Goal: Task Accomplishment & Management: Complete application form

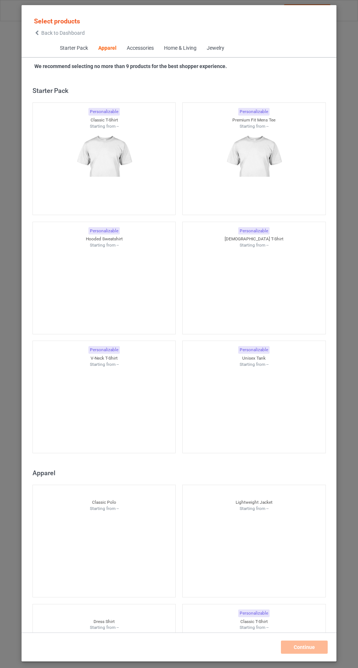
scroll to position [391, 0]
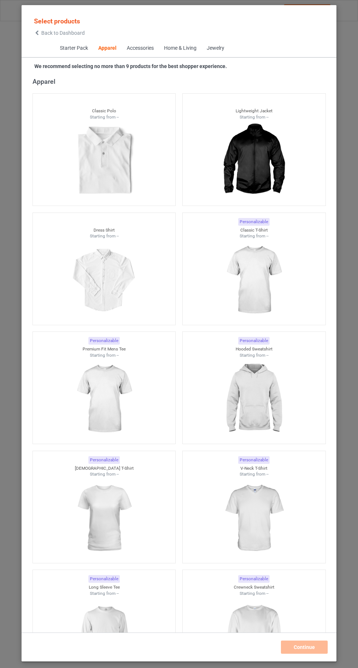
click at [249, 160] on img at bounding box center [253, 161] width 65 height 82
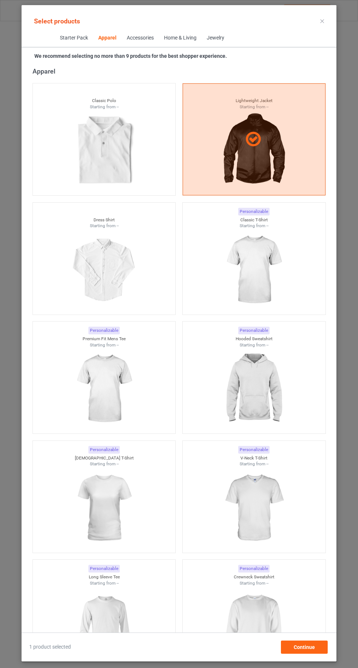
click at [249, 159] on div at bounding box center [254, 139] width 143 height 112
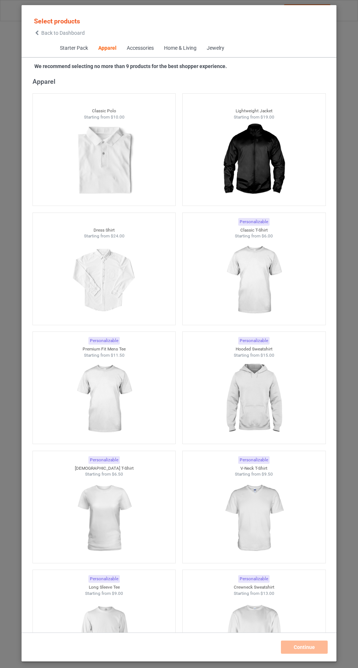
click at [247, 251] on img at bounding box center [253, 280] width 65 height 82
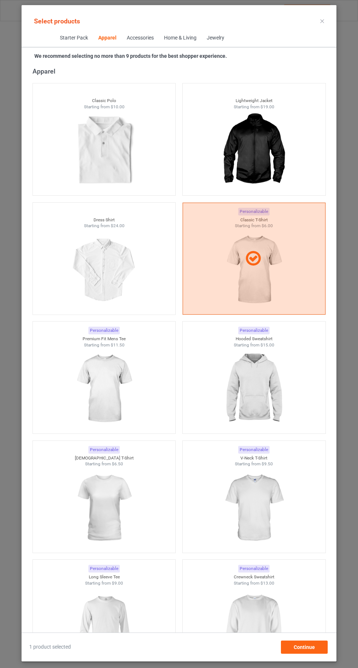
click at [113, 621] on img at bounding box center [103, 627] width 65 height 82
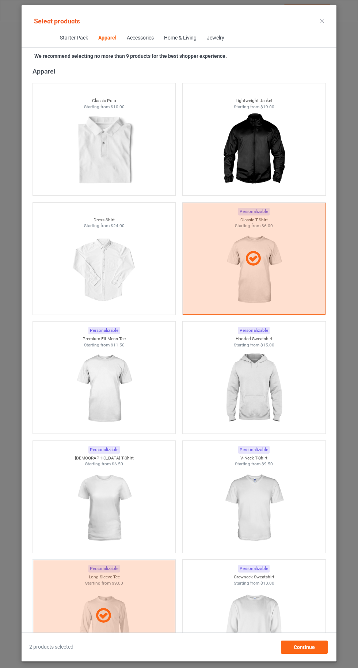
click at [270, 623] on img at bounding box center [253, 627] width 65 height 82
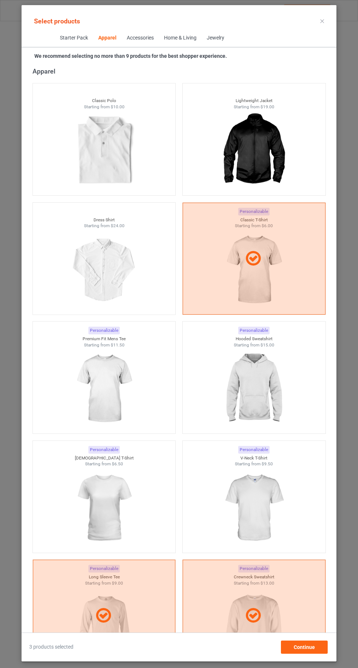
click at [264, 517] on img at bounding box center [253, 508] width 65 height 82
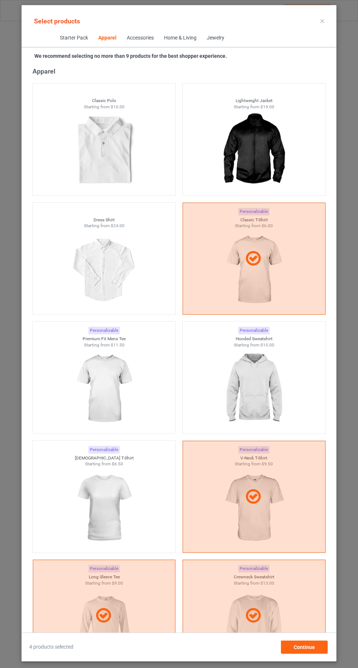
click at [98, 513] on img at bounding box center [103, 508] width 65 height 82
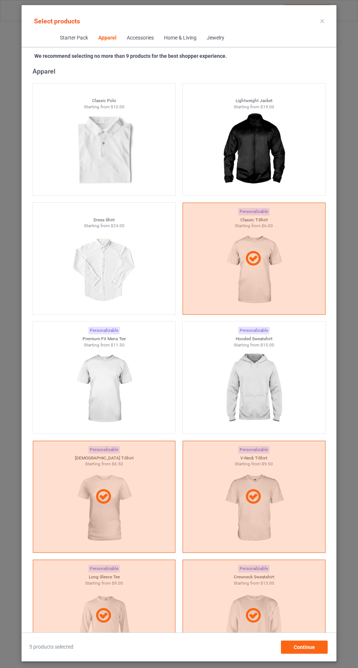
click at [262, 394] on img at bounding box center [253, 389] width 65 height 82
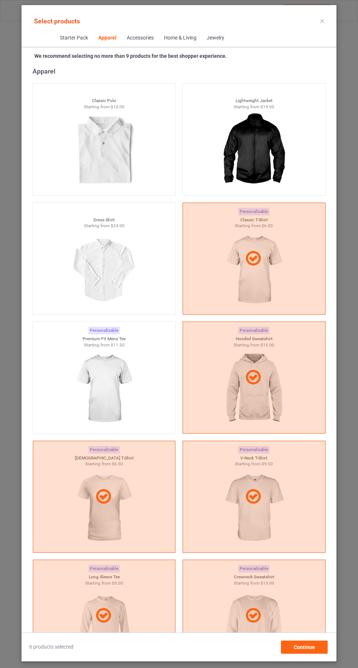
click at [111, 364] on img at bounding box center [103, 389] width 65 height 82
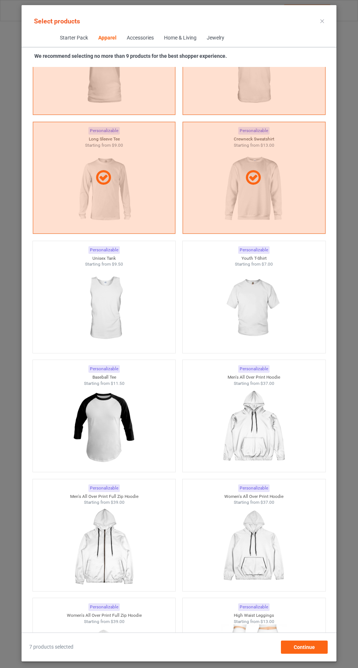
scroll to position [830, 0]
click at [249, 305] on img at bounding box center [253, 308] width 65 height 82
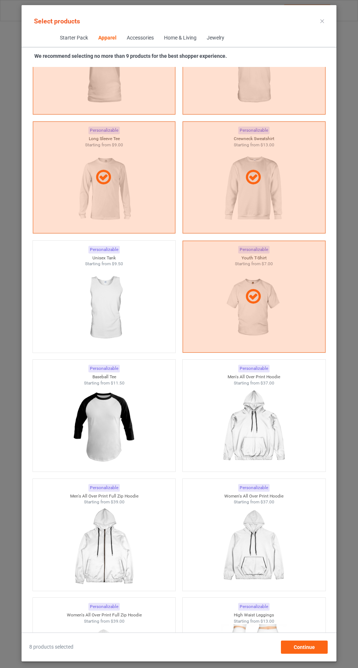
click at [323, 21] on icon at bounding box center [323, 21] width 4 height 4
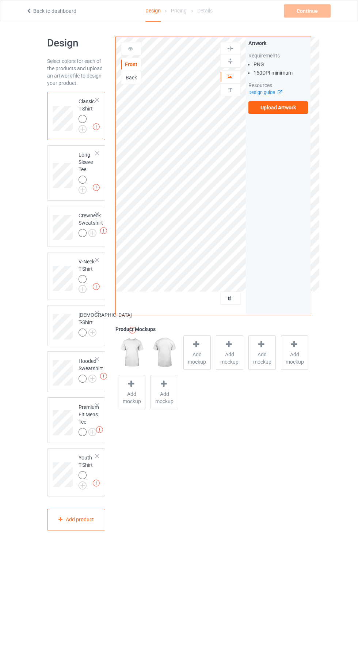
click at [0, 0] on img at bounding box center [0, 0] width 0 height 0
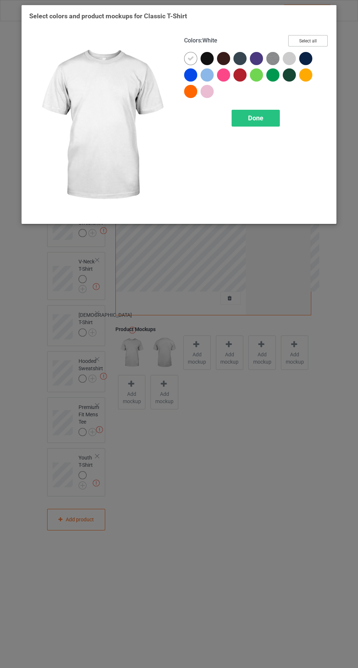
click at [315, 38] on button "Select all" at bounding box center [309, 40] width 40 height 11
click at [184, 57] on div at bounding box center [190, 58] width 13 height 13
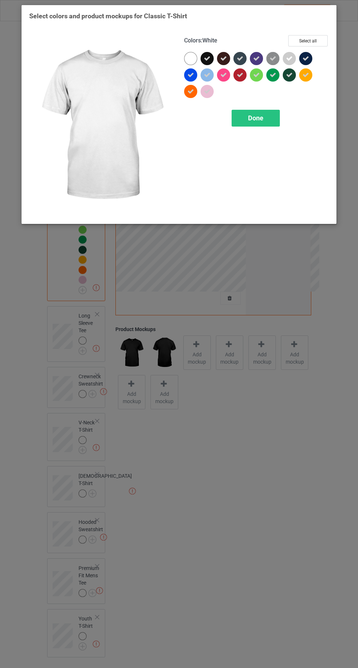
click at [247, 117] on div "Done" at bounding box center [256, 118] width 48 height 17
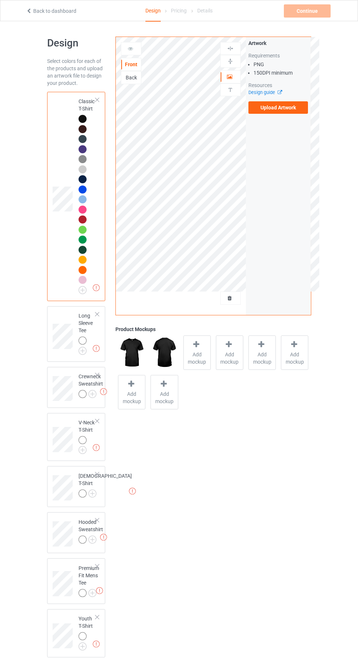
click at [0, 0] on img at bounding box center [0, 0] width 0 height 0
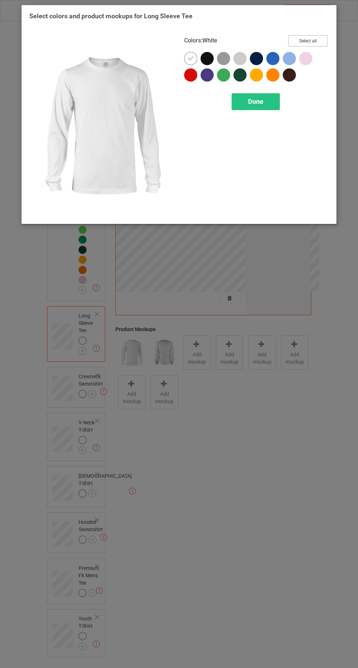
click at [317, 39] on button "Select all" at bounding box center [309, 40] width 40 height 11
click at [189, 55] on icon at bounding box center [191, 58] width 7 height 7
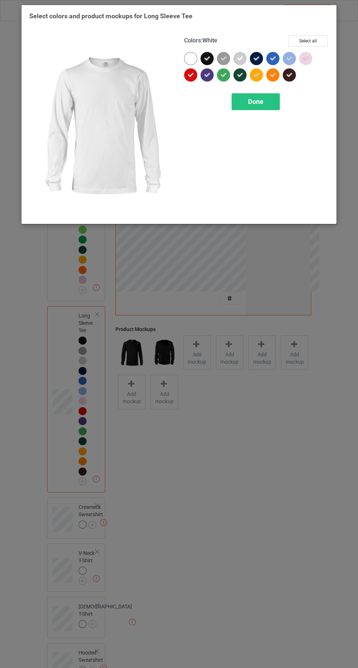
click at [256, 102] on span "Done" at bounding box center [255, 102] width 15 height 8
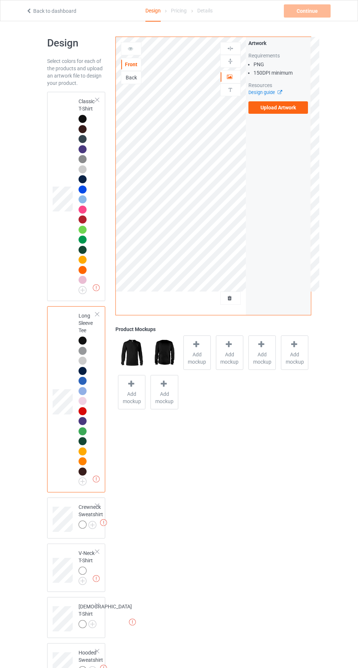
scroll to position [125, 0]
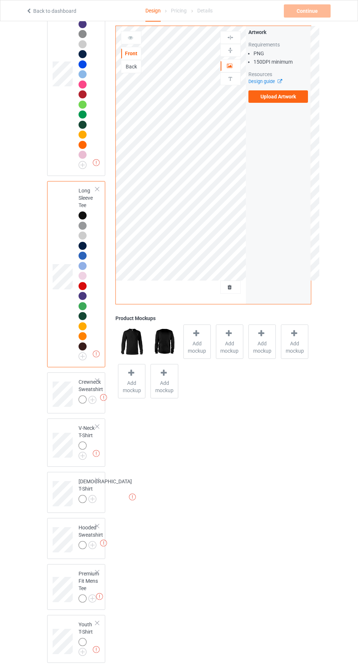
click at [0, 0] on img at bounding box center [0, 0] width 0 height 0
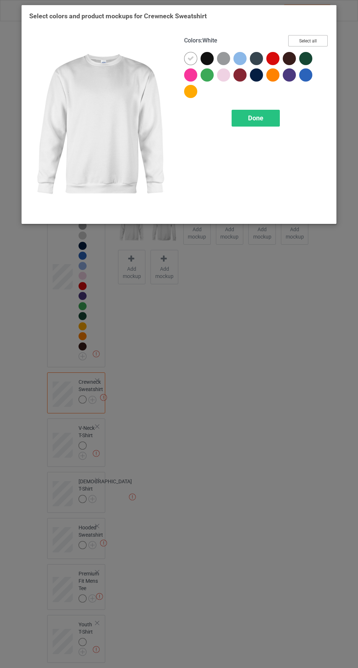
click at [320, 40] on button "Select all" at bounding box center [309, 40] width 40 height 11
click at [191, 58] on icon at bounding box center [191, 58] width 7 height 7
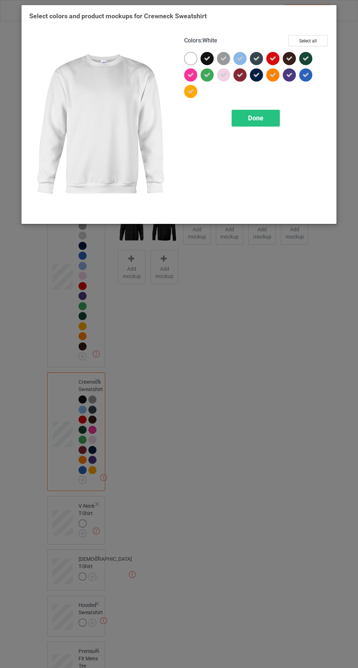
click at [248, 122] on div "Done" at bounding box center [256, 118] width 48 height 17
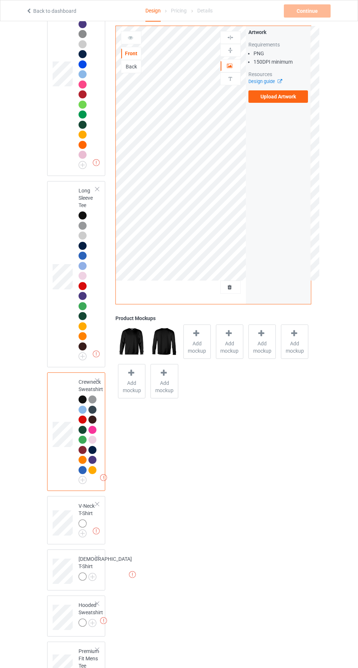
scroll to position [203, 0]
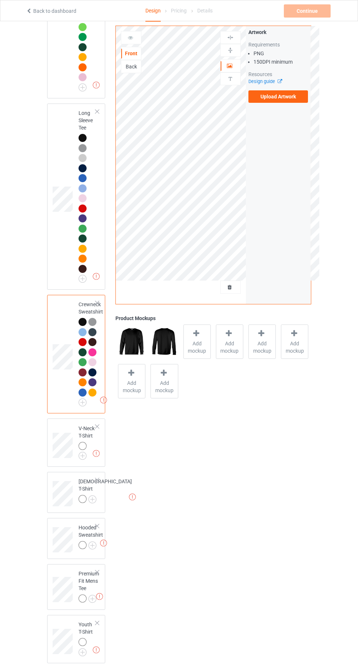
click at [0, 0] on img at bounding box center [0, 0] width 0 height 0
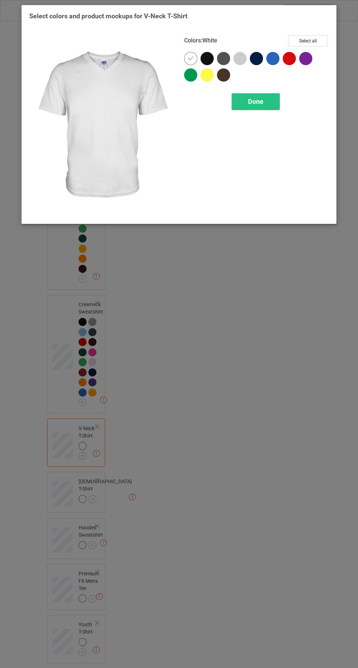
click at [323, 25] on div "Select colors and product mockups for V-Neck T-Shirt Colors : White Select all …" at bounding box center [179, 117] width 300 height 210
click at [303, 42] on button "Select all" at bounding box center [309, 40] width 40 height 11
click at [191, 58] on icon at bounding box center [191, 58] width 7 height 7
click at [256, 101] on span "Done" at bounding box center [255, 102] width 15 height 8
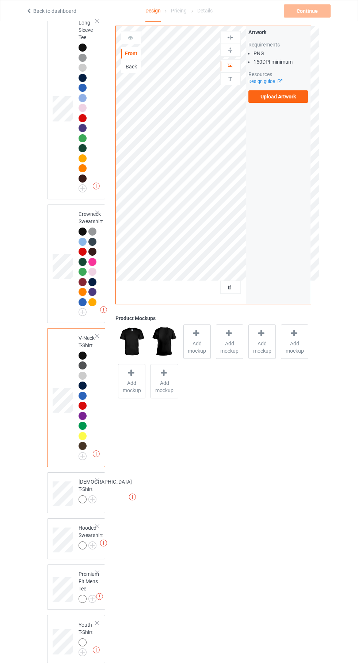
click at [0, 0] on img at bounding box center [0, 0] width 0 height 0
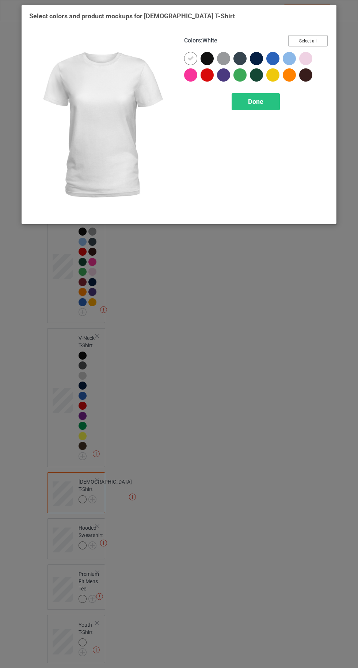
click at [305, 39] on button "Select all" at bounding box center [309, 40] width 40 height 11
click at [191, 58] on icon at bounding box center [191, 58] width 7 height 7
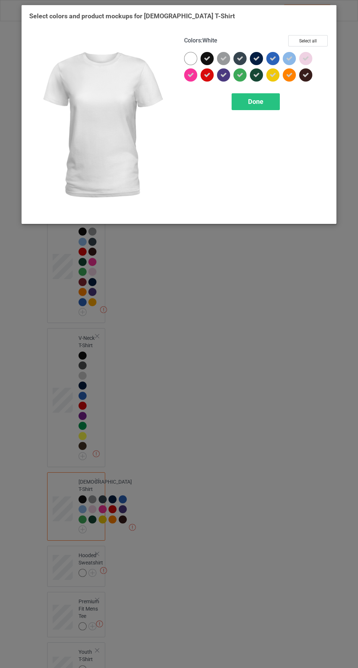
click at [267, 106] on div "Done" at bounding box center [256, 101] width 48 height 17
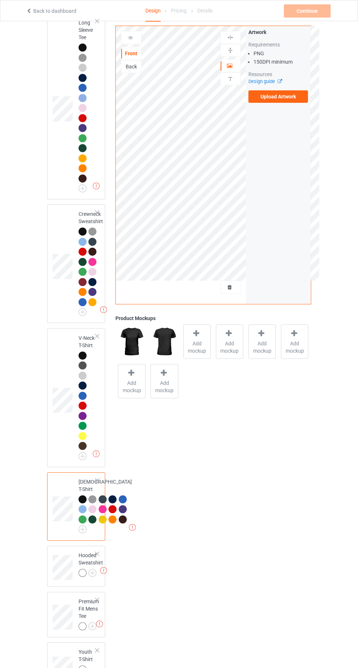
scroll to position [434, 0]
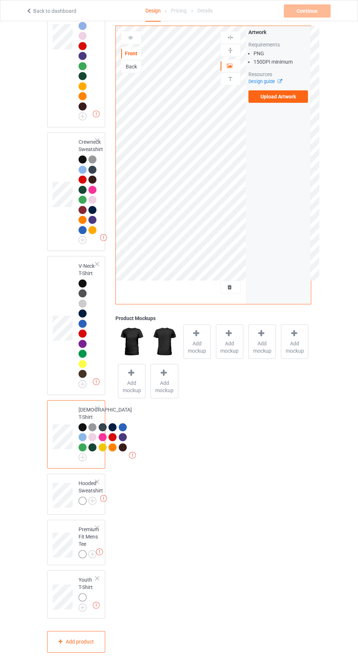
click at [0, 0] on img at bounding box center [0, 0] width 0 height 0
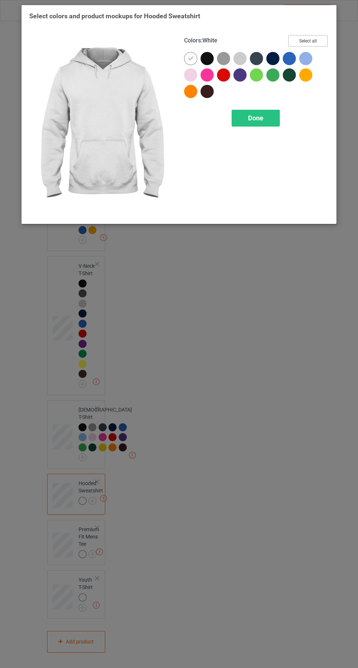
click at [303, 35] on button "Select all" at bounding box center [309, 40] width 40 height 11
click at [187, 55] on div at bounding box center [190, 58] width 13 height 13
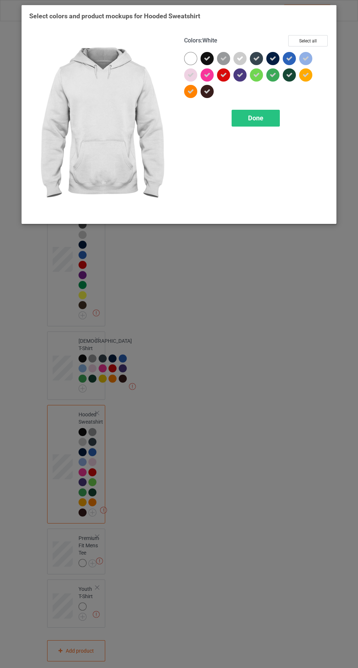
click at [252, 119] on span "Done" at bounding box center [255, 118] width 15 height 8
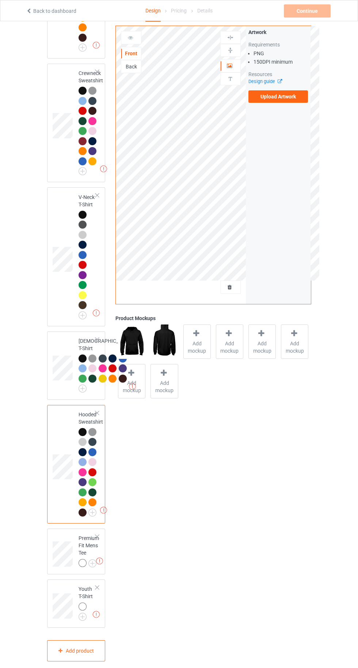
scroll to position [512, 0]
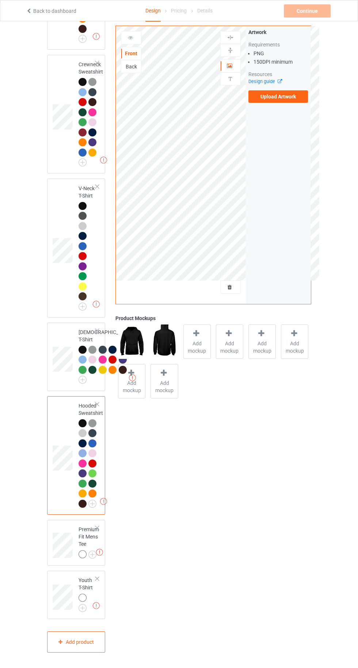
click at [0, 0] on img at bounding box center [0, 0] width 0 height 0
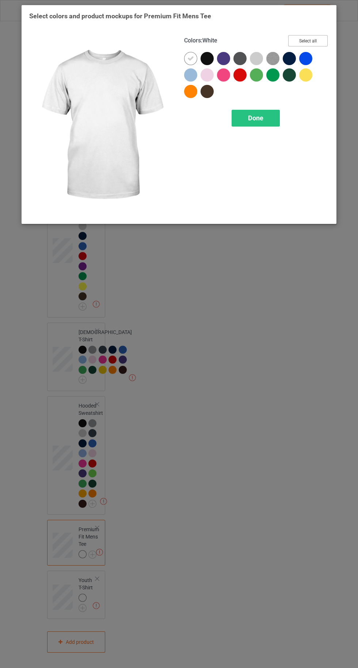
click at [313, 40] on button "Select all" at bounding box center [309, 40] width 40 height 11
click at [191, 58] on icon at bounding box center [191, 58] width 7 height 7
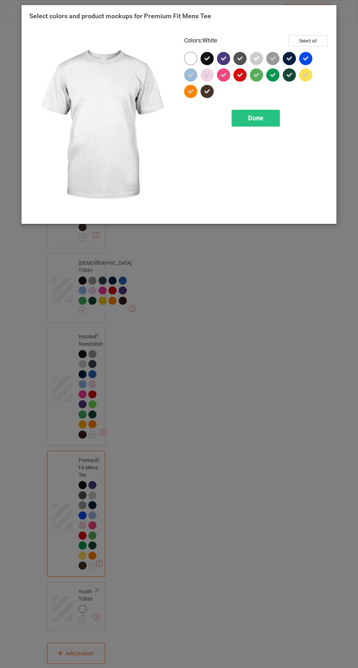
click at [248, 111] on div "Done" at bounding box center [256, 118] width 48 height 17
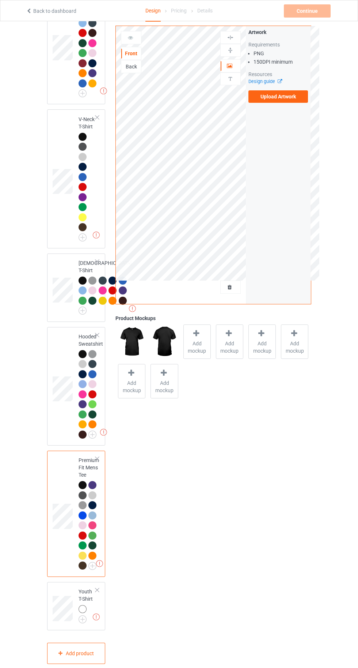
scroll to position [592, 0]
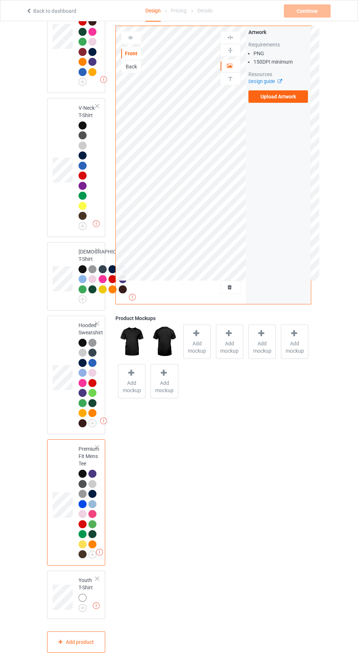
click at [0, 0] on img at bounding box center [0, 0] width 0 height 0
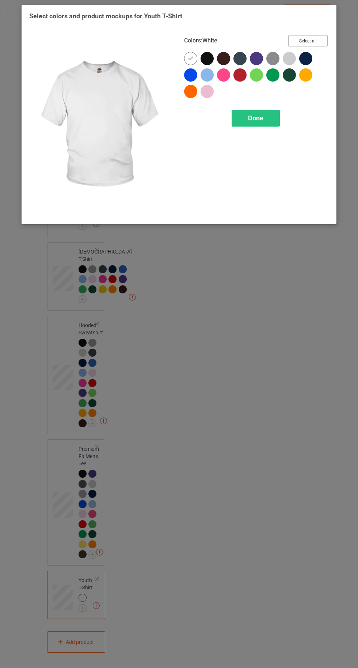
click at [312, 36] on button "Select all" at bounding box center [309, 40] width 40 height 11
click at [190, 58] on icon at bounding box center [191, 58] width 7 height 7
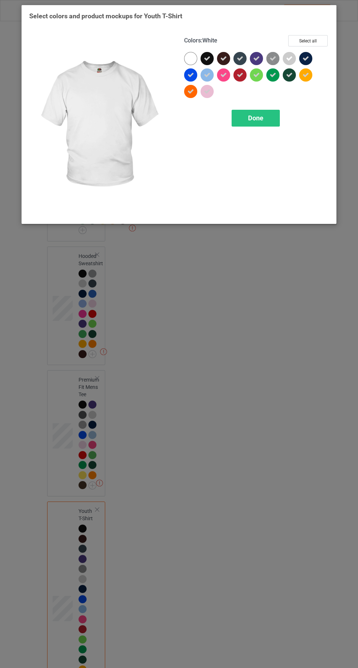
click at [254, 114] on span "Done" at bounding box center [255, 118] width 15 height 8
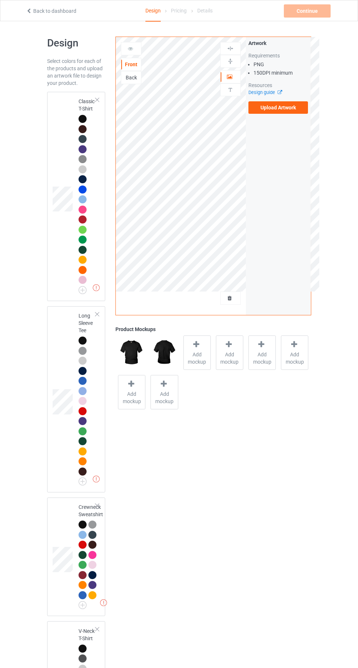
click at [82, 118] on div at bounding box center [83, 119] width 8 height 8
click at [201, 350] on div at bounding box center [197, 345] width 10 height 11
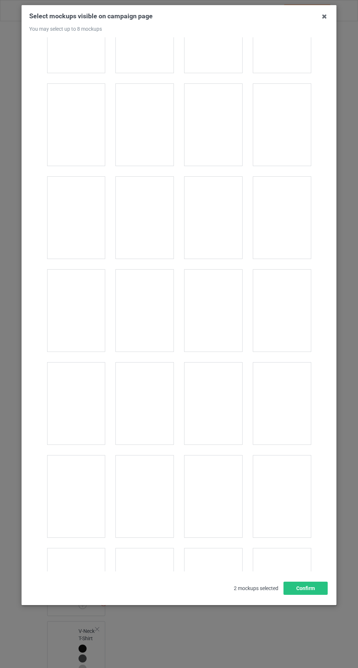
scroll to position [10087, 0]
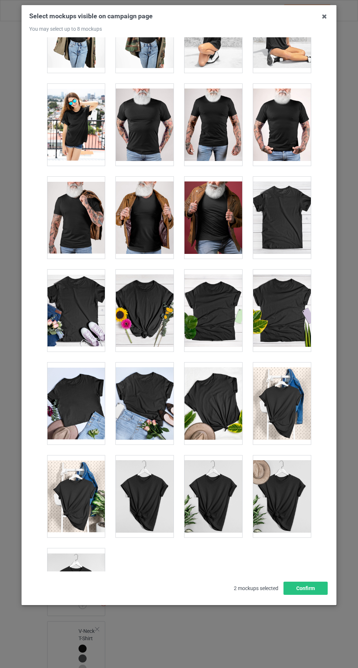
click at [76, 579] on div at bounding box center [76, 589] width 58 height 82
click at [316, 595] on button "Confirm" at bounding box center [306, 588] width 44 height 13
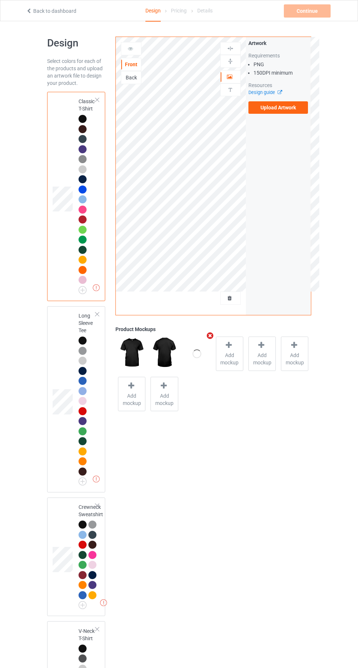
click at [285, 105] on label "Upload Artwork" at bounding box center [279, 107] width 60 height 12
click at [0, 0] on input "Upload Artwork" at bounding box center [0, 0] width 0 height 0
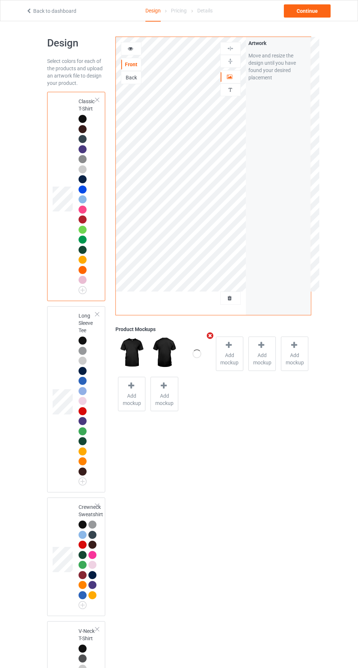
click at [82, 340] on div at bounding box center [83, 341] width 8 height 8
click at [82, 117] on div at bounding box center [83, 119] width 8 height 8
click at [312, 13] on div "Continue" at bounding box center [307, 10] width 47 height 13
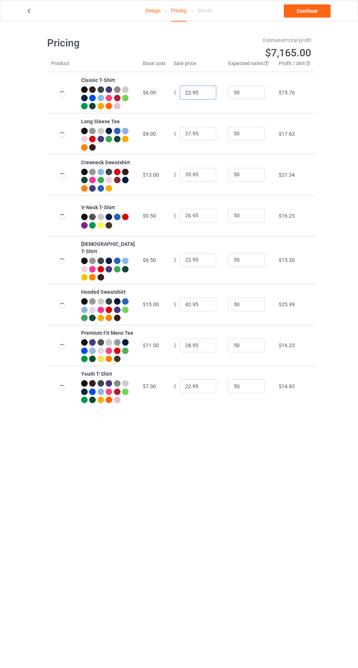
click at [181, 97] on input "22.95" at bounding box center [198, 93] width 37 height 14
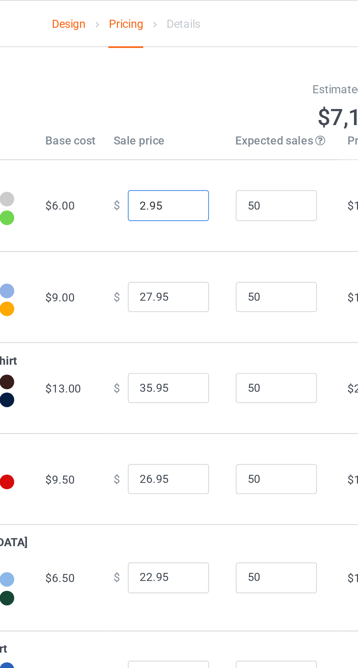
type input "20.95"
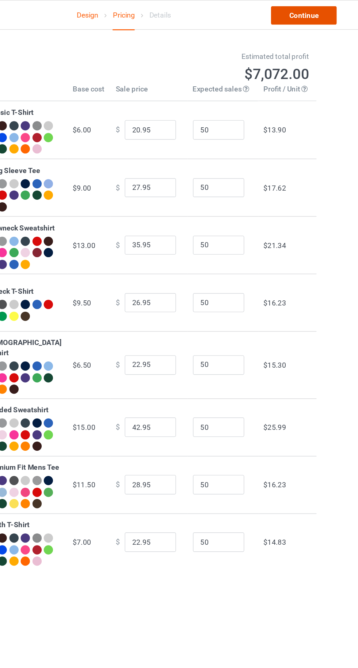
click at [309, 10] on link "Continue" at bounding box center [307, 10] width 47 height 13
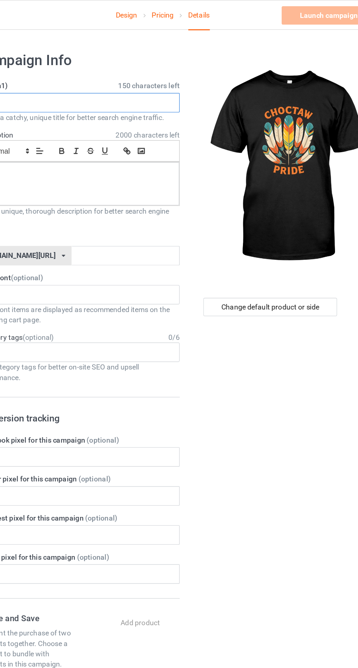
click at [108, 72] on input "text" at bounding box center [119, 73] width 144 height 14
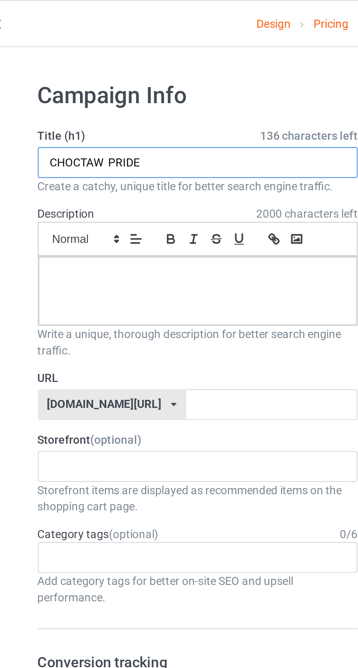
type input "CHOCTAW PRIDE"
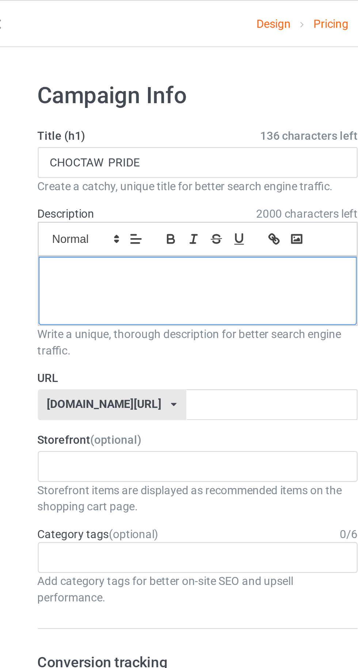
click at [81, 134] on div at bounding box center [119, 131] width 143 height 31
click at [88, 123] on p at bounding box center [119, 123] width 132 height 7
click at [89, 131] on div at bounding box center [119, 131] width 143 height 31
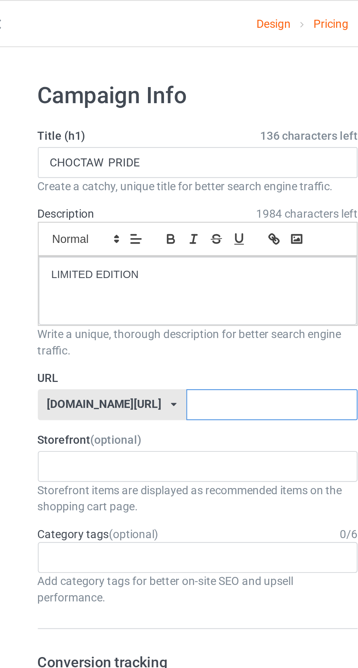
click at [152, 181] on input "text" at bounding box center [152, 182] width 77 height 14
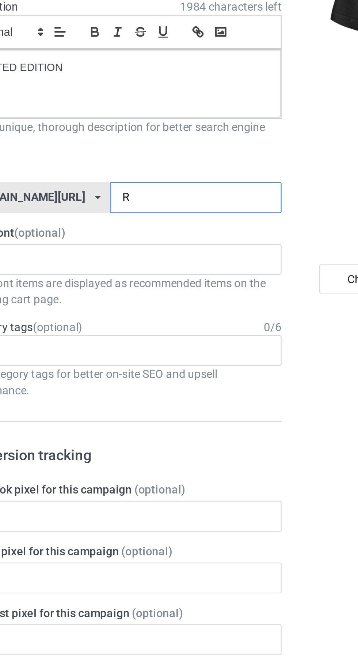
type input "Rt"
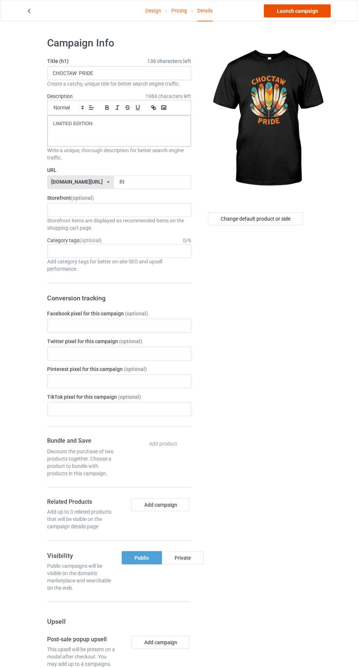
click at [288, 12] on link "Launch campaign" at bounding box center [297, 10] width 67 height 13
